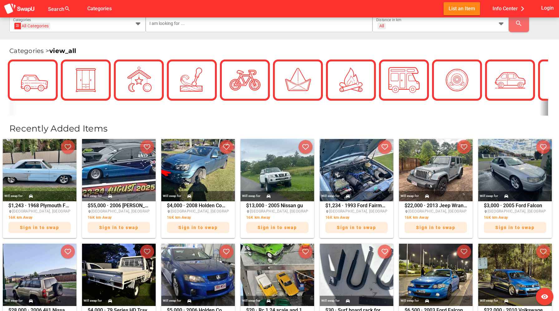
scroll to position [119, 0]
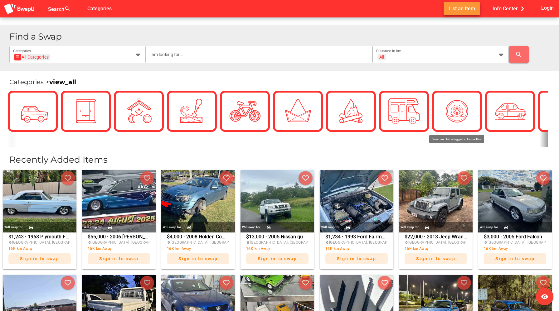
click at [468, 9] on span "List an Item" at bounding box center [462, 8] width 27 height 8
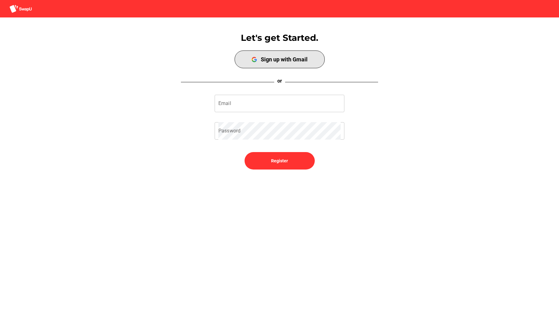
click at [282, 61] on div "Sign up with Gmail" at bounding box center [284, 59] width 47 height 7
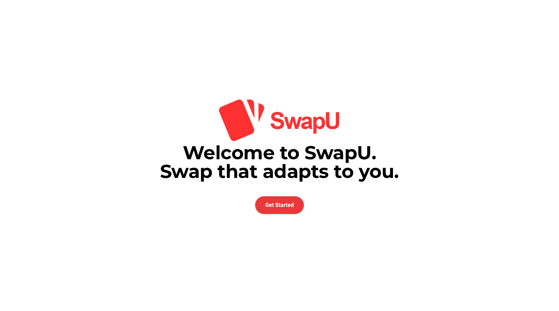
click at [275, 207] on span "Get Started" at bounding box center [279, 205] width 29 height 7
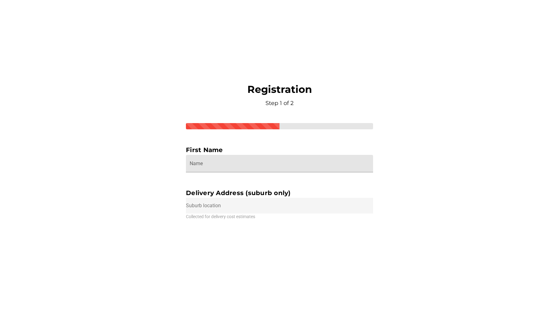
click at [275, 162] on input "Name" at bounding box center [280, 163] width 180 height 17
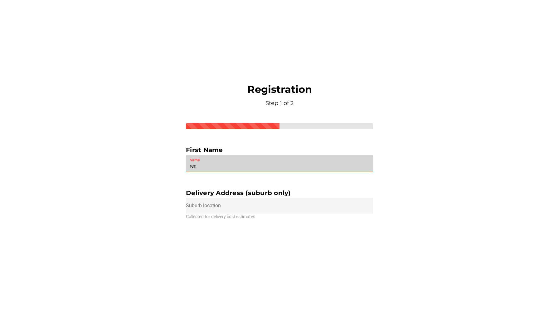
type input "ren"
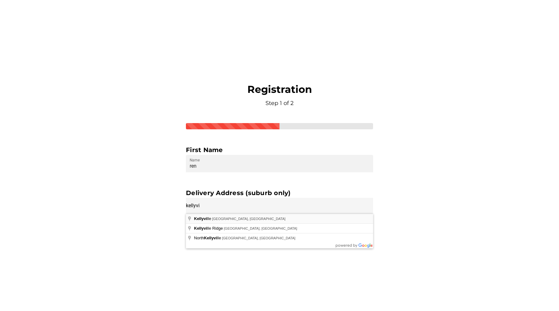
type input "Kellyville NSW, Australia"
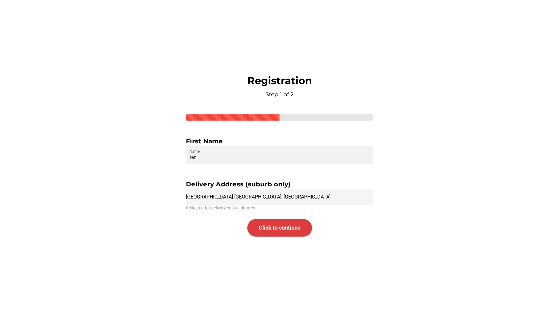
click at [280, 230] on span "Click to continue" at bounding box center [280, 228] width 42 height 7
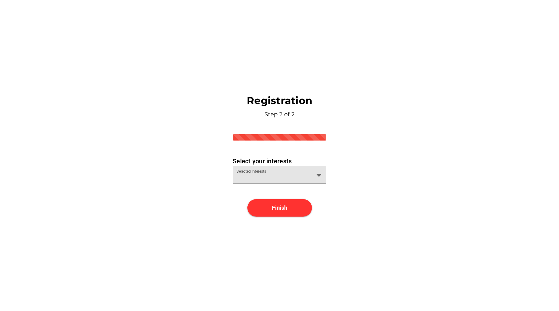
click at [298, 179] on div at bounding box center [273, 179] width 75 height 10
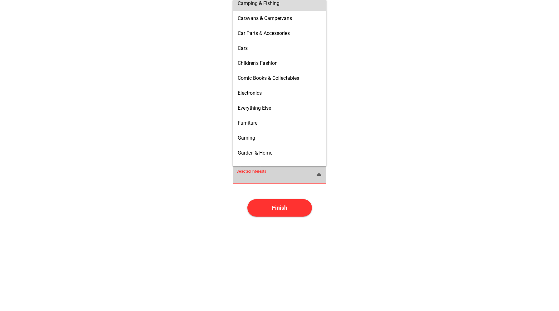
scroll to position [99, 0]
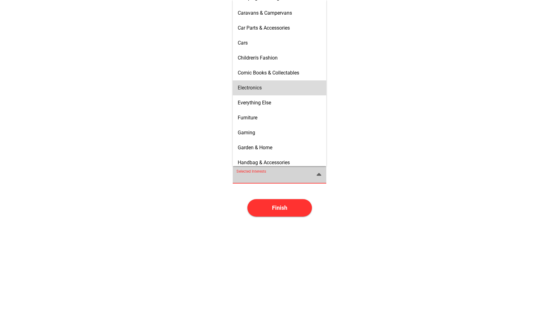
click at [275, 90] on div "Electronics" at bounding box center [280, 88] width 84 height 6
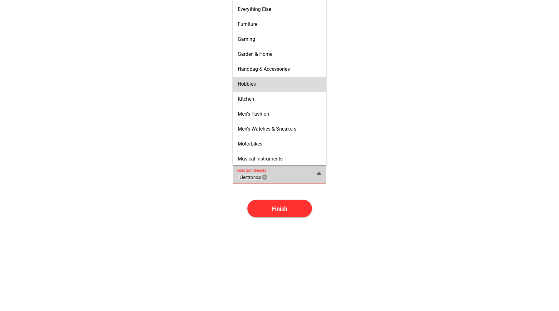
scroll to position [216, 0]
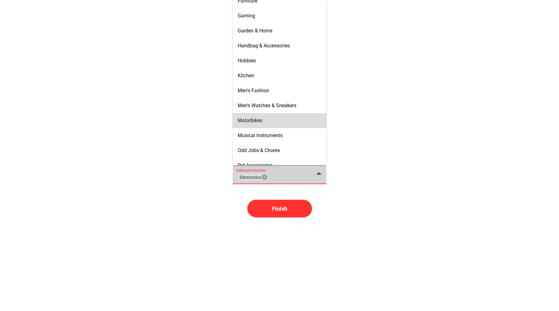
click at [277, 125] on div "Motorbikes" at bounding box center [280, 121] width 84 height 10
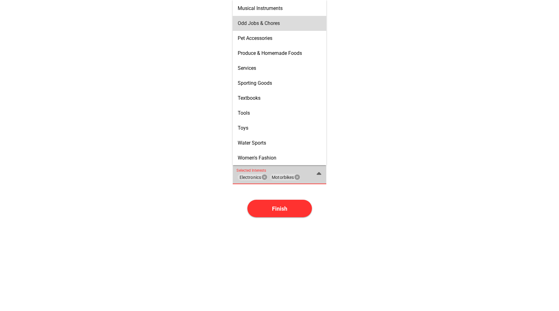
scroll to position [0, 0]
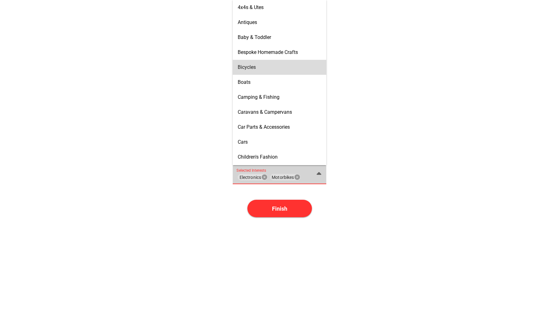
click at [275, 68] on div "Bicycles" at bounding box center [280, 67] width 84 height 6
type input "Electronics, Motorbikes, Bicycles"
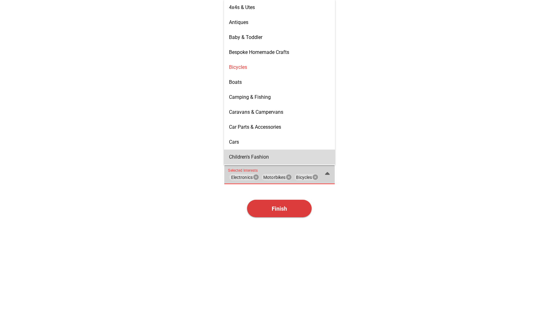
click at [284, 209] on span "Finish" at bounding box center [279, 209] width 15 height 7
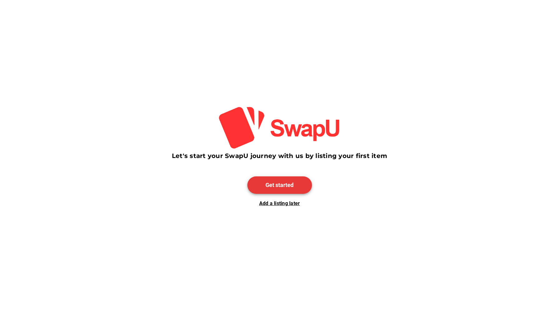
click at [284, 186] on span "Get started" at bounding box center [279, 185] width 28 height 7
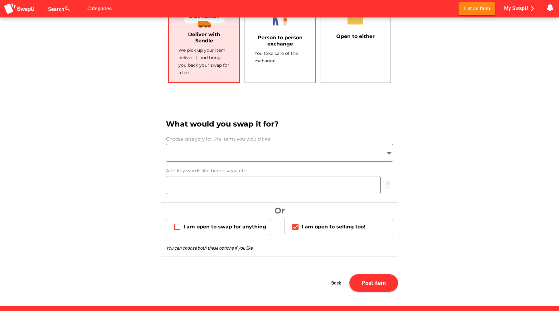
scroll to position [452, 0]
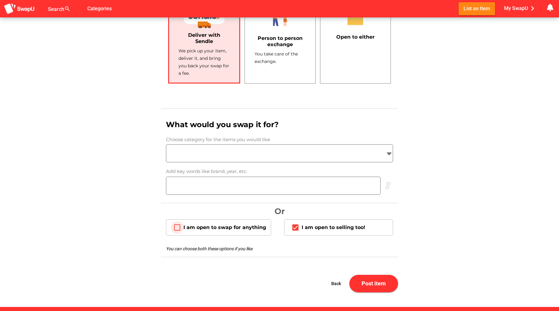
click at [250, 227] on div "I am open to swap for anything" at bounding box center [224, 228] width 83 height 6
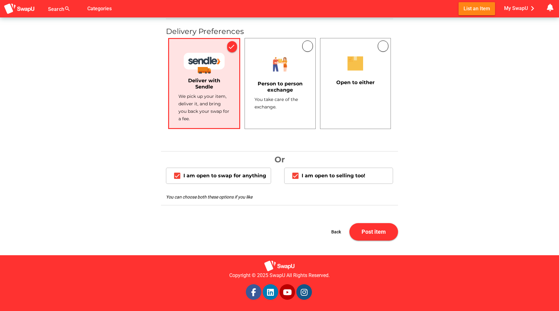
click at [350, 79] on div "Open to either" at bounding box center [355, 81] width 51 height 13
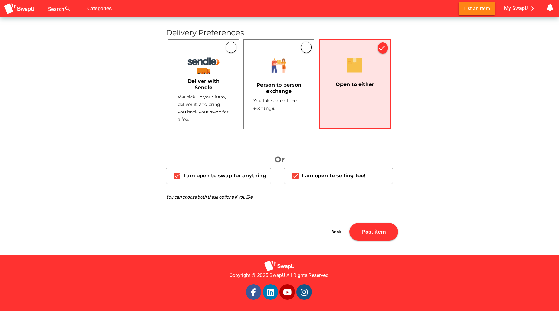
click at [293, 94] on div "Person to person exchange" at bounding box center [278, 87] width 51 height 19
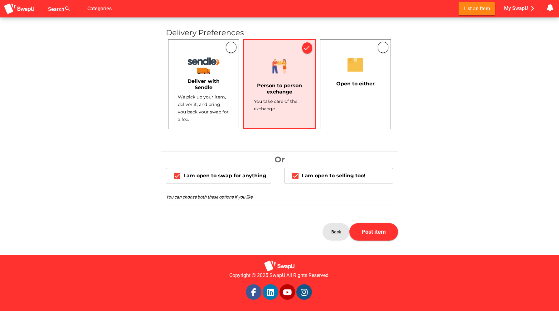
click at [339, 234] on span "Back" at bounding box center [335, 232] width 17 height 15
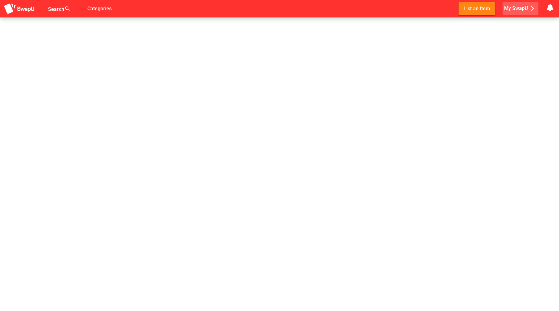
click at [512, 7] on span "My SwapU chevron_right" at bounding box center [520, 8] width 33 height 9
click at [480, 8] on span "List an Item" at bounding box center [476, 8] width 27 height 8
click at [102, 5] on span "Categories" at bounding box center [99, 8] width 24 height 10
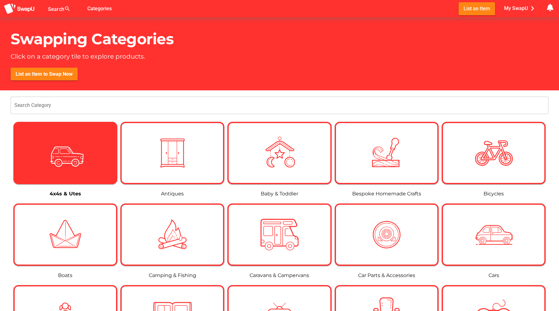
click at [89, 147] on div at bounding box center [65, 153] width 101 height 38
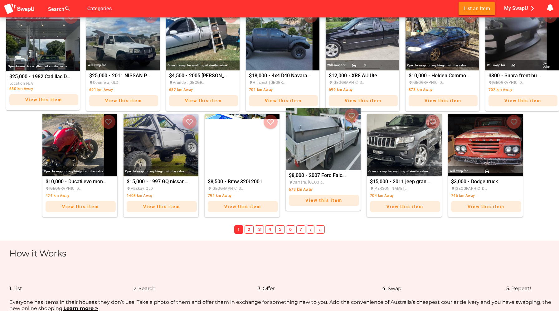
scroll to position [318, 0]
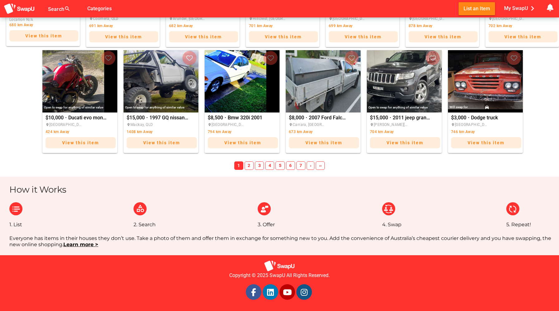
click at [250, 167] on span "2" at bounding box center [249, 166] width 9 height 9
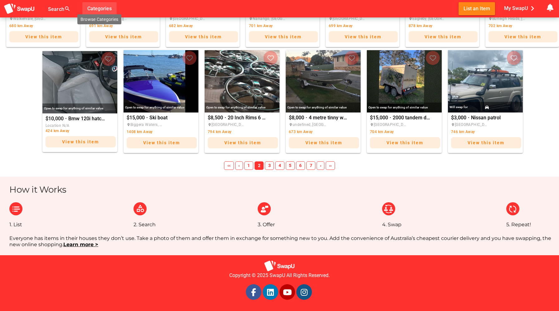
click at [98, 11] on span "Categories" at bounding box center [99, 8] width 24 height 10
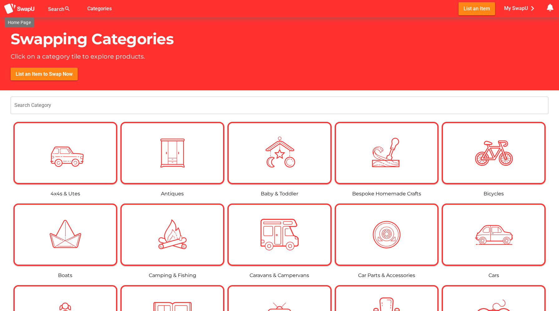
click at [28, 11] on img at bounding box center [19, 9] width 31 height 12
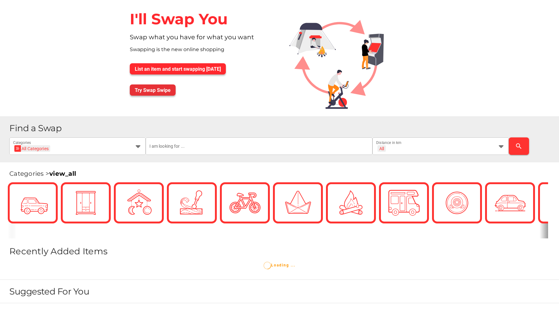
click at [165, 92] on span "Try Swap Swipe" at bounding box center [153, 90] width 36 height 6
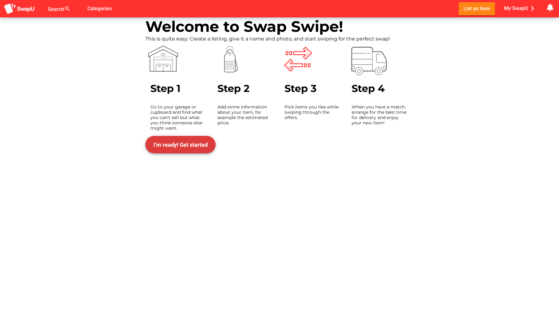
click at [183, 148] on span "I’m ready! Get started" at bounding box center [180, 144] width 60 height 15
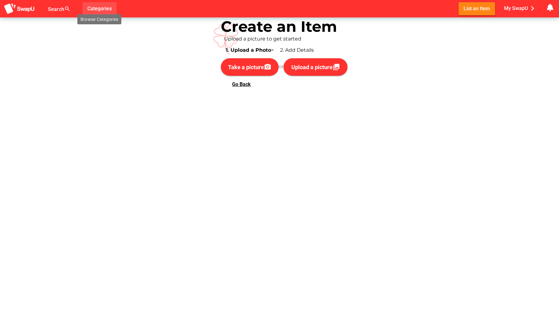
click at [99, 9] on span "Categories" at bounding box center [99, 8] width 24 height 10
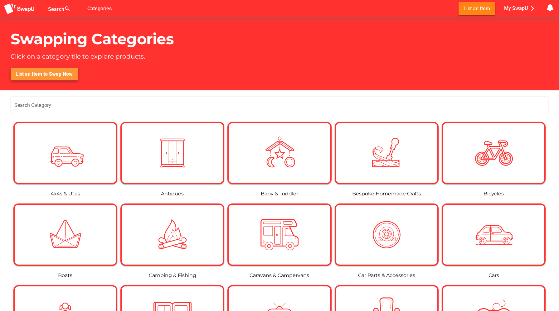
click at [53, 74] on span "List an Item to Swap Now" at bounding box center [44, 74] width 57 height 6
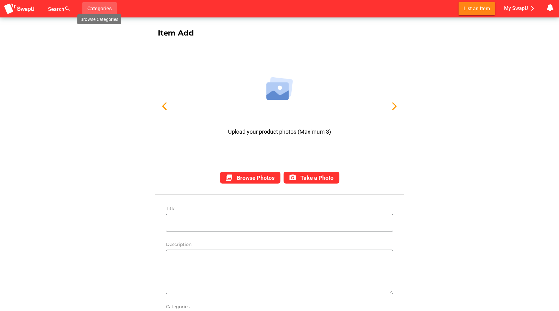
click at [98, 11] on span "Categories" at bounding box center [99, 8] width 24 height 10
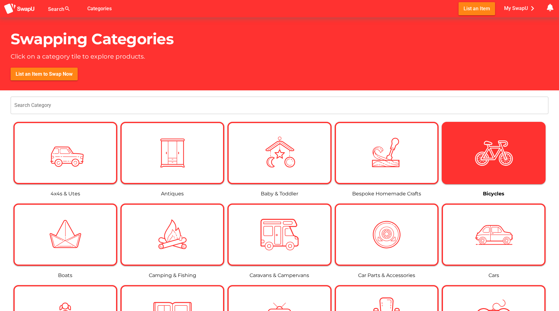
click at [485, 160] on img at bounding box center [494, 153] width 38 height 38
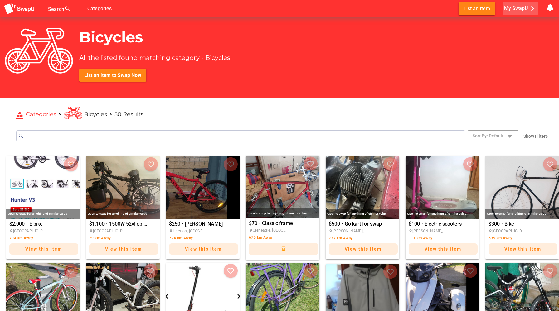
click at [516, 6] on span "My SwapU chevron_right" at bounding box center [520, 8] width 33 height 9
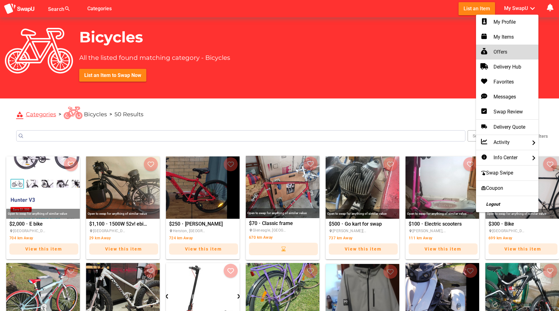
click at [499, 49] on div "Offers" at bounding box center [507, 51] width 52 height 7
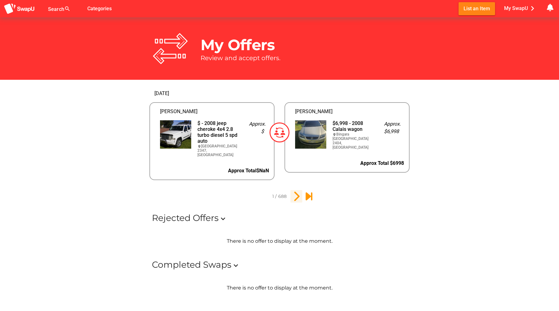
click at [298, 192] on icon "2" at bounding box center [296, 196] width 11 height 11
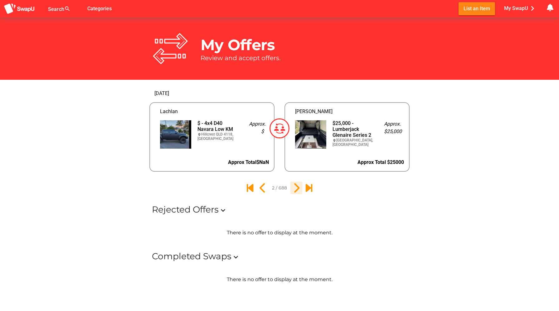
click at [297, 189] on icon "3" at bounding box center [296, 188] width 11 height 11
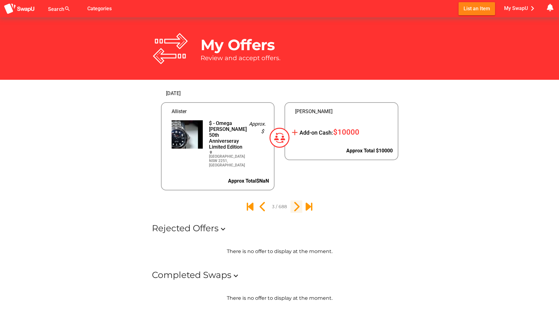
click at [298, 208] on icon "4" at bounding box center [296, 206] width 11 height 11
